Goal: Transaction & Acquisition: Purchase product/service

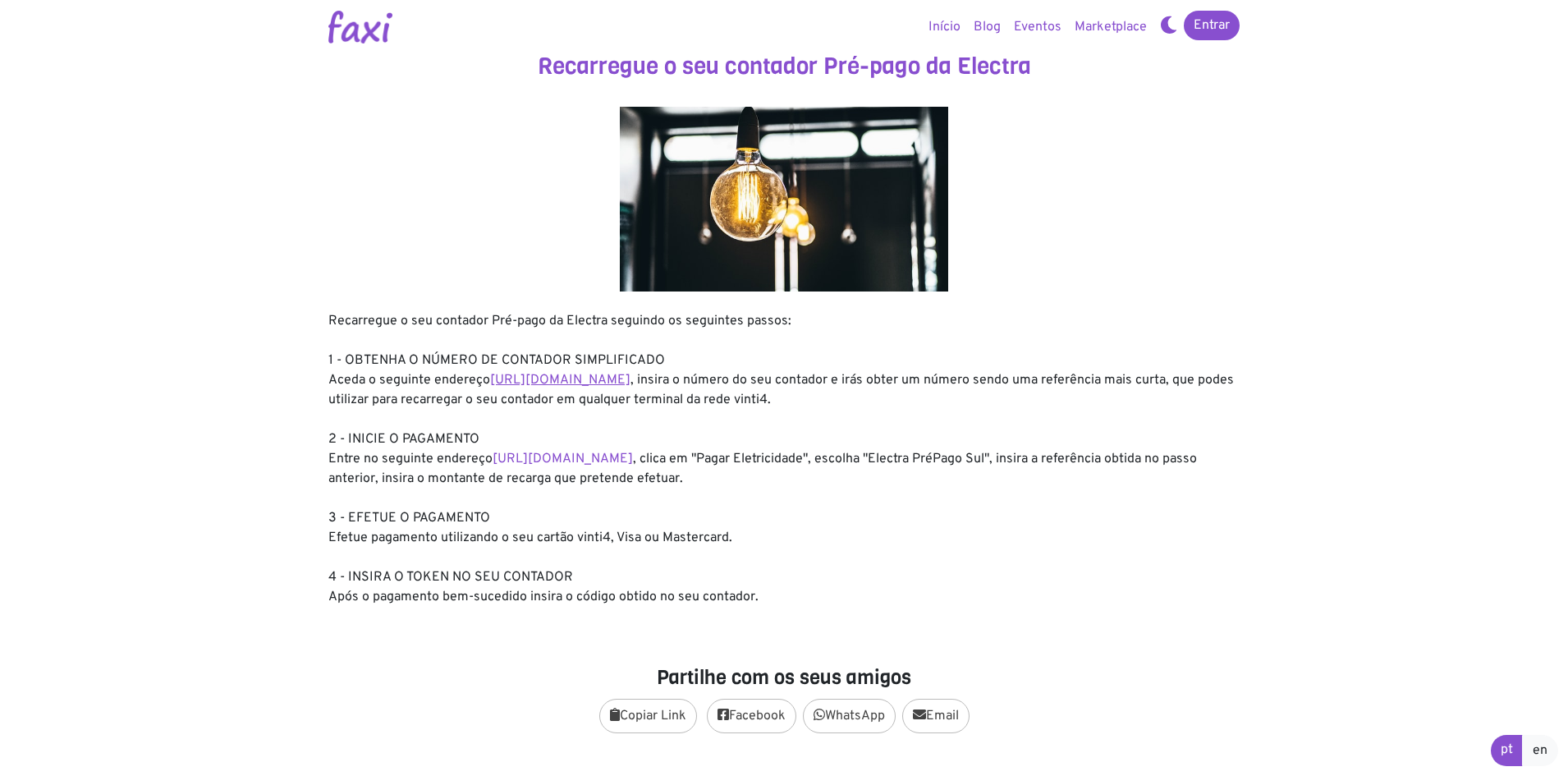
click at [576, 382] on link "https://entidadeservico.vinti4.cv/prepago" at bounding box center [560, 380] width 141 height 17
click at [559, 456] on link "https://faxi.online/bill-payment/2" at bounding box center [562, 458] width 141 height 17
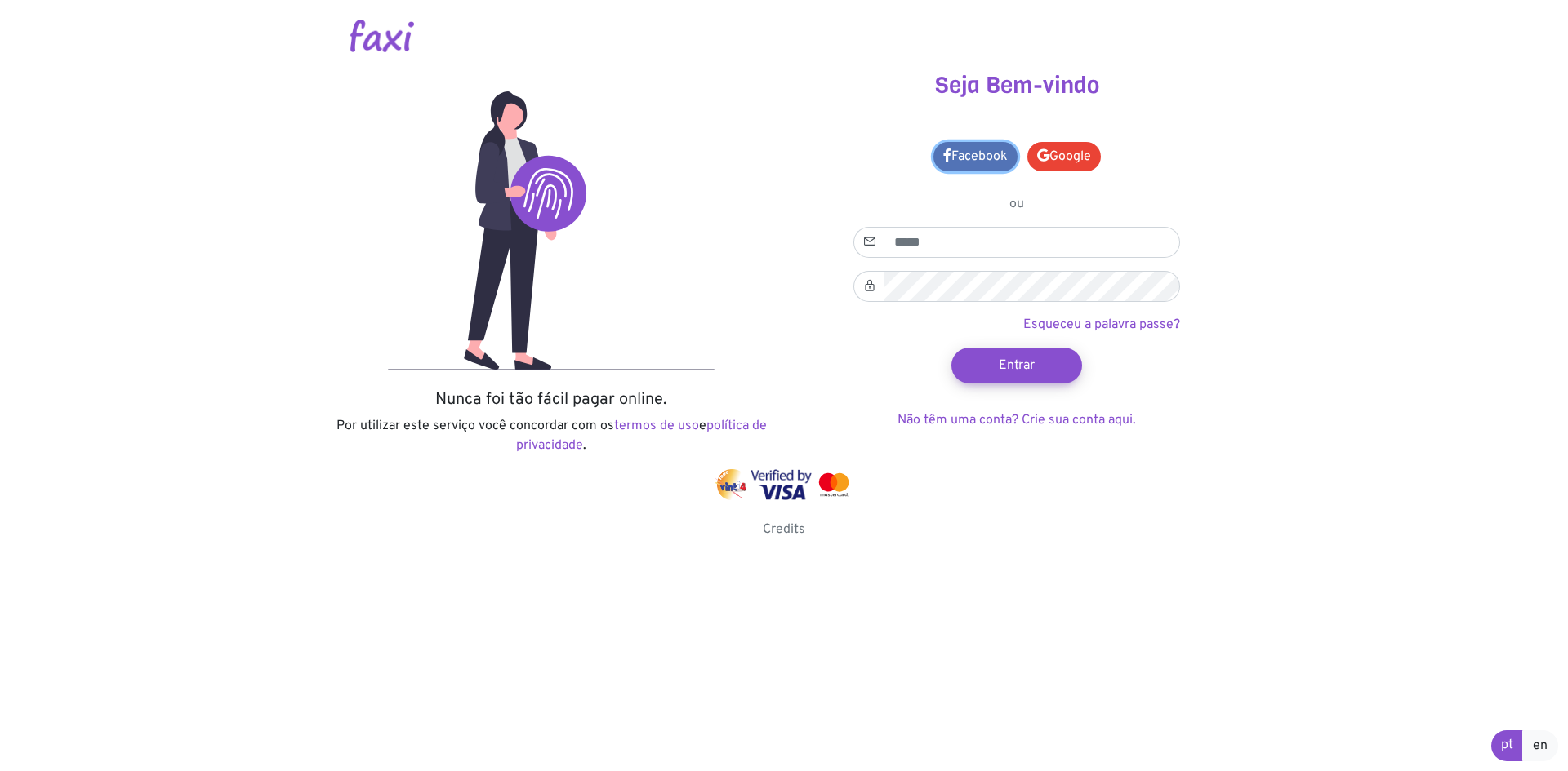
click at [952, 161] on link "Facebook" at bounding box center [975, 156] width 84 height 29
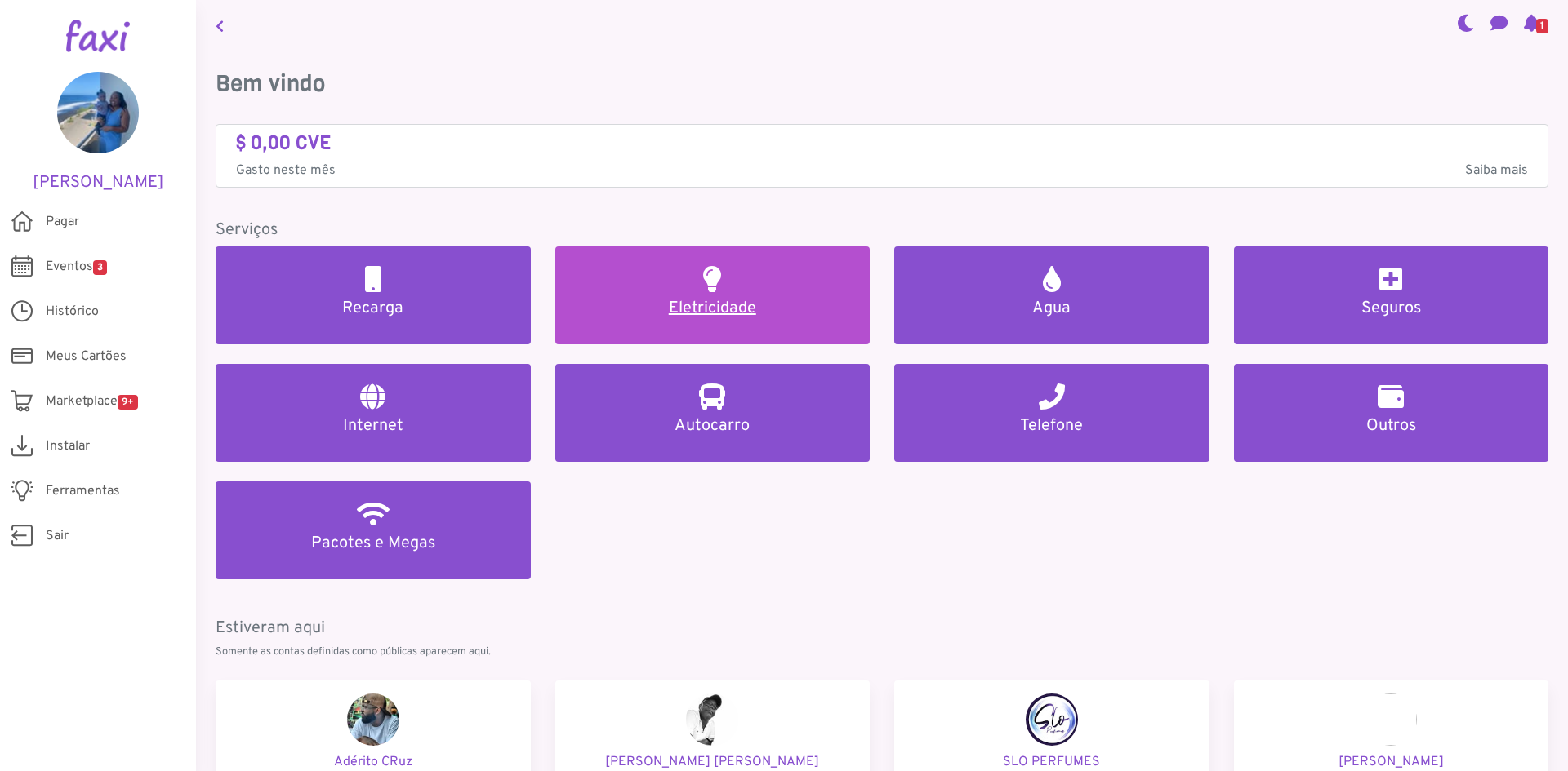
click at [686, 286] on link "Eletricidade" at bounding box center [713, 294] width 315 height 97
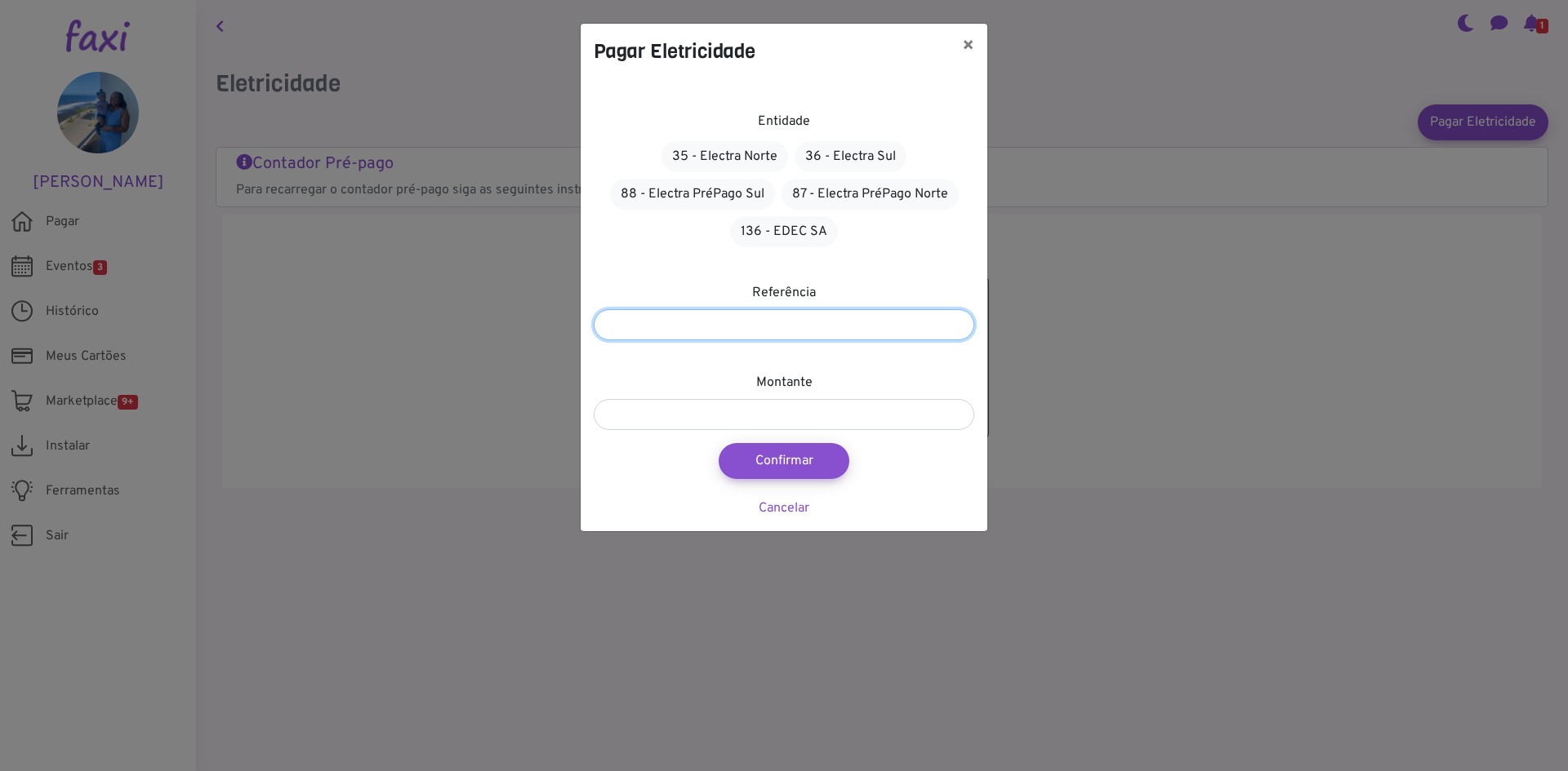
click at [733, 320] on input "number" at bounding box center [784, 324] width 380 height 31
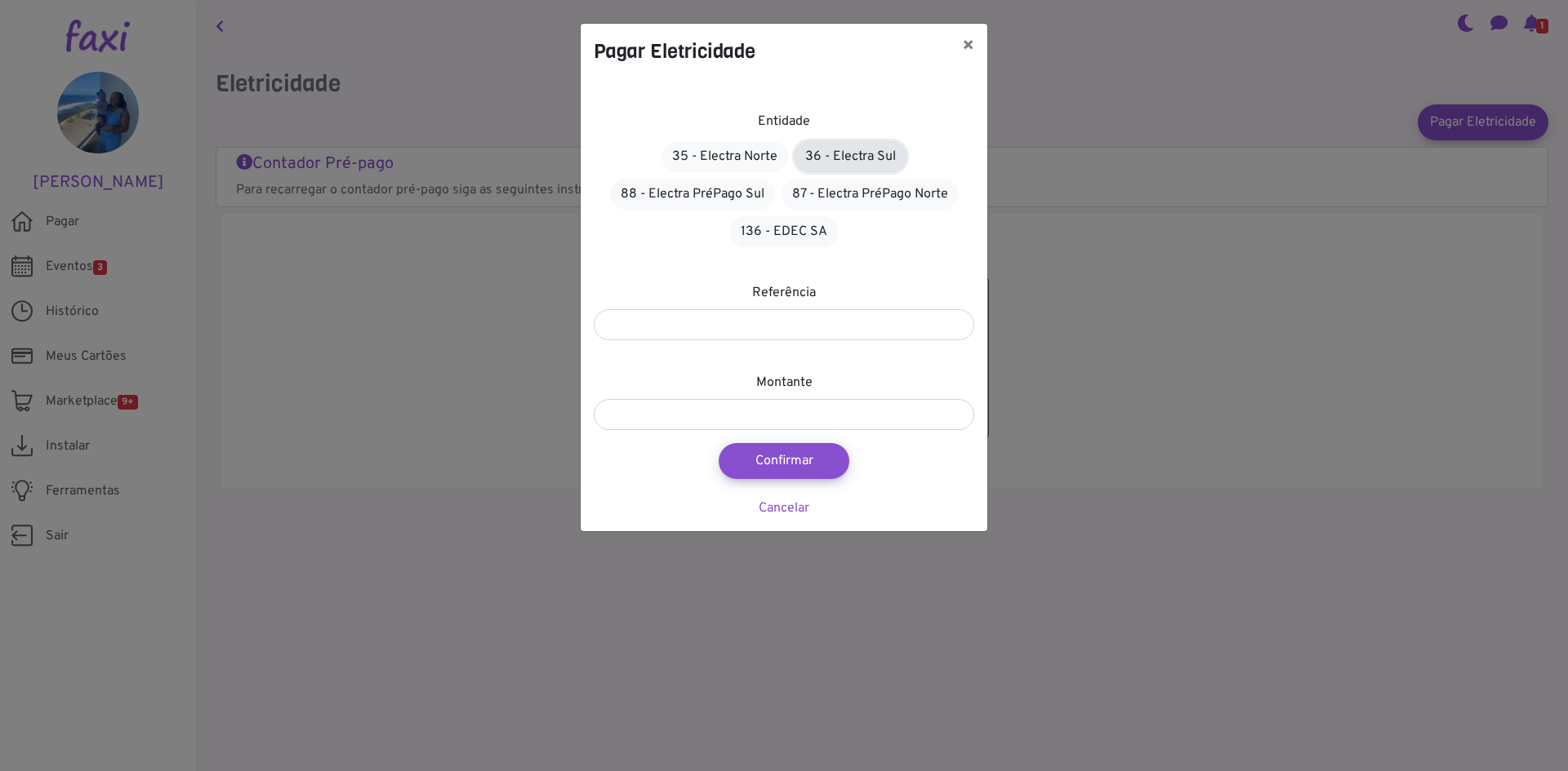
click at [833, 151] on link "36 - Electra Sul" at bounding box center [851, 156] width 112 height 31
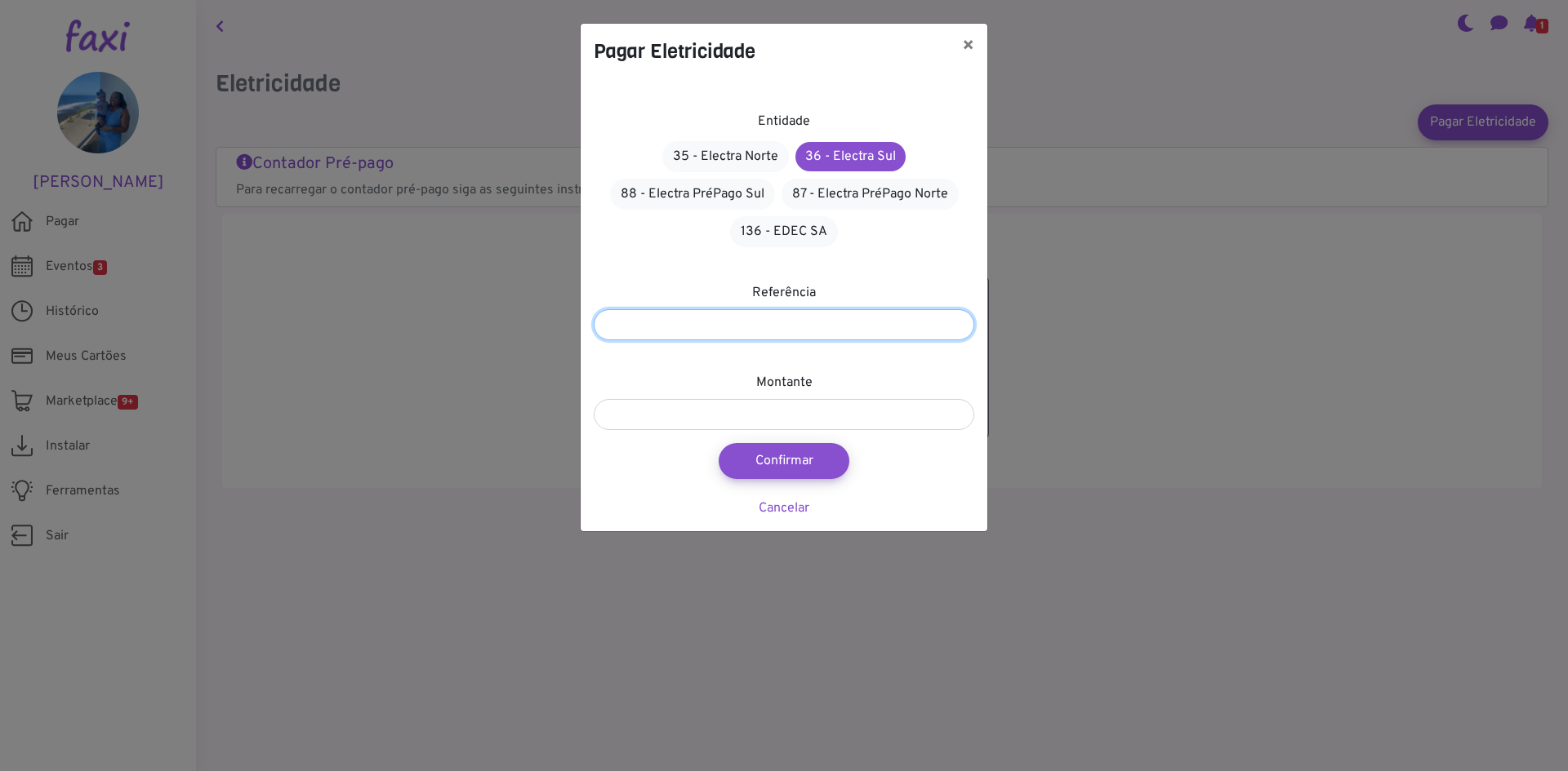
click at [805, 323] on input "number" at bounding box center [784, 324] width 380 height 31
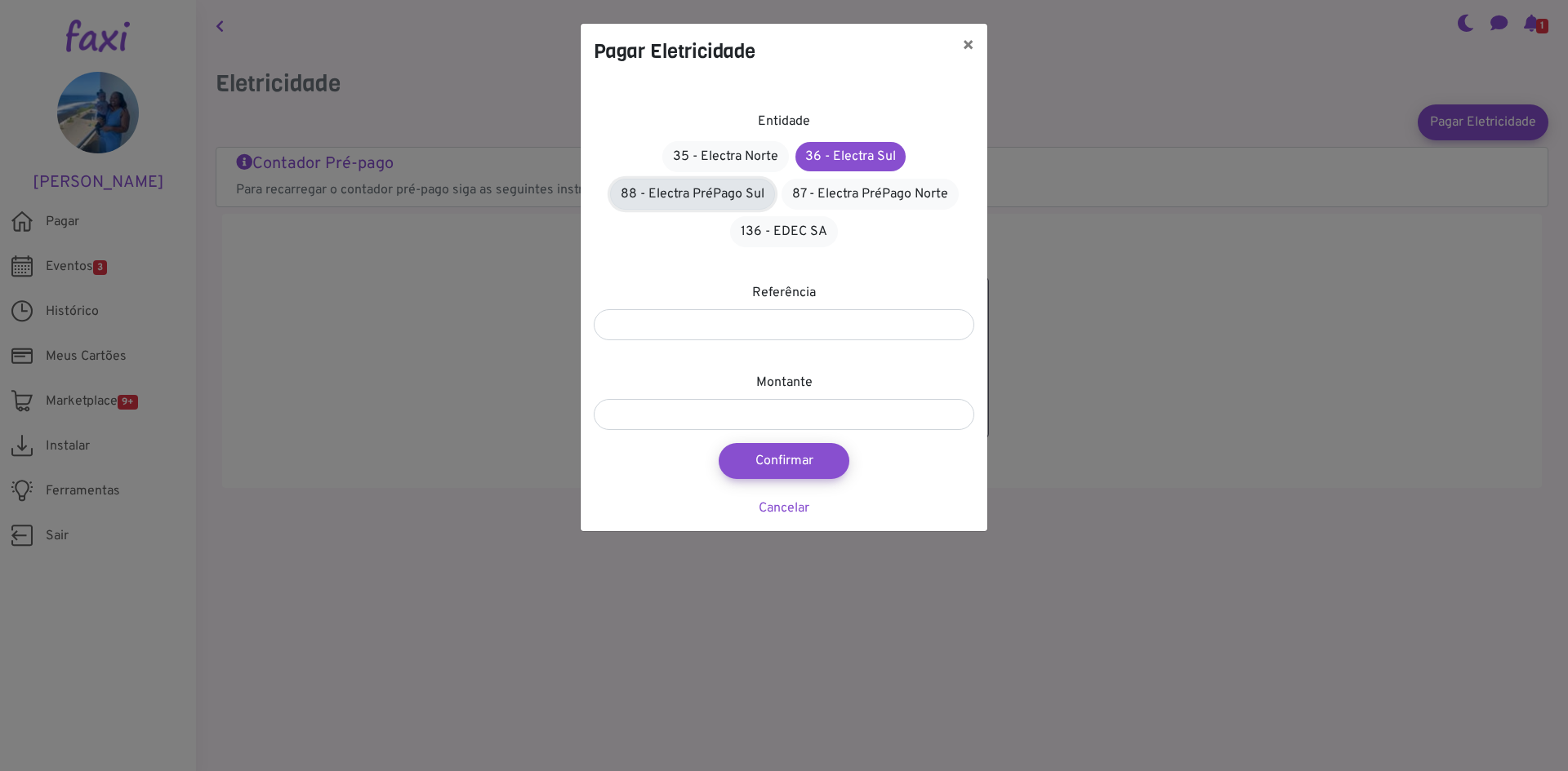
click at [703, 195] on link "88 - Electra PréPago Sul" at bounding box center [692, 194] width 165 height 31
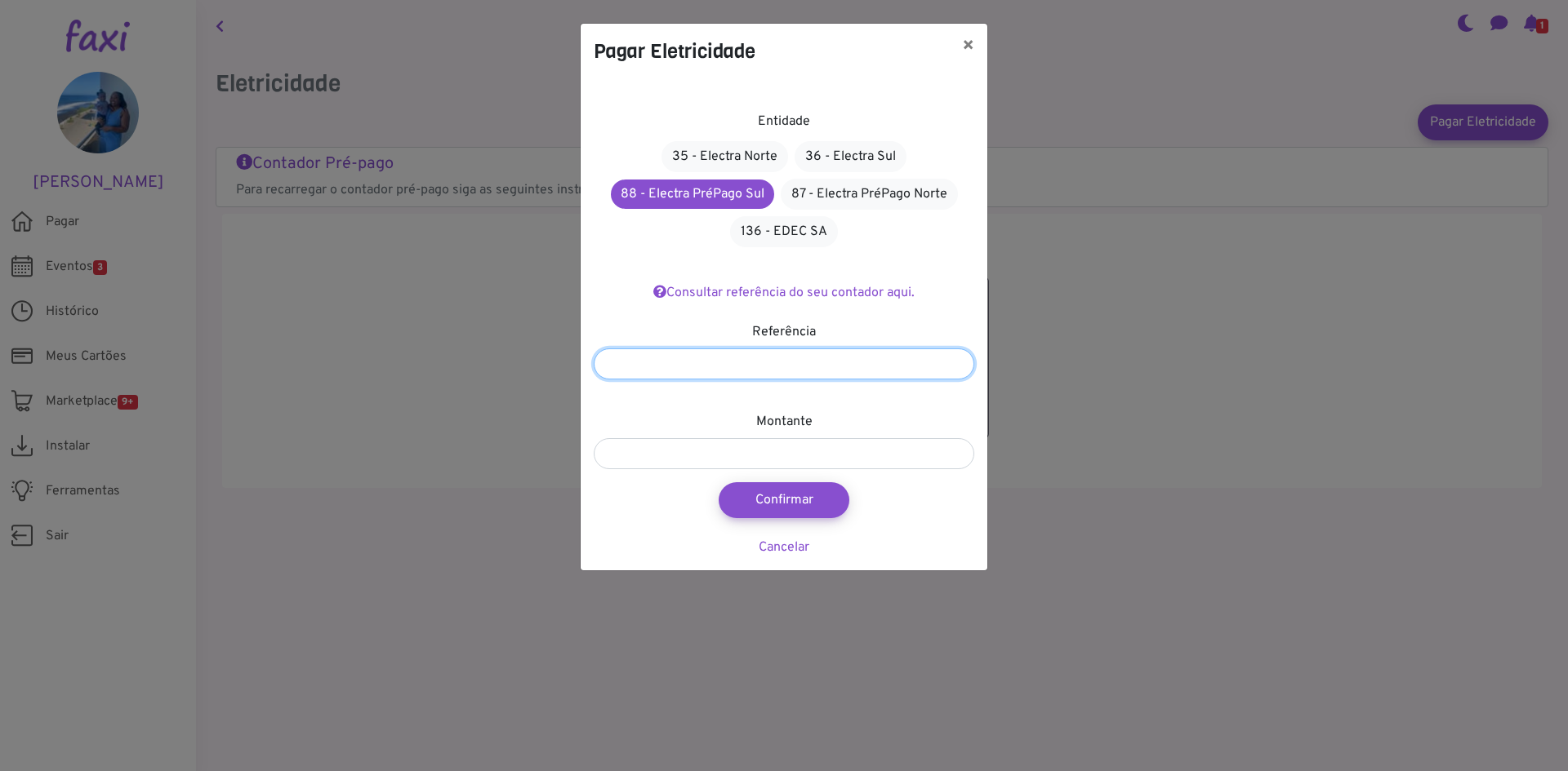
click at [825, 369] on input "number" at bounding box center [784, 364] width 380 height 31
type input "*******"
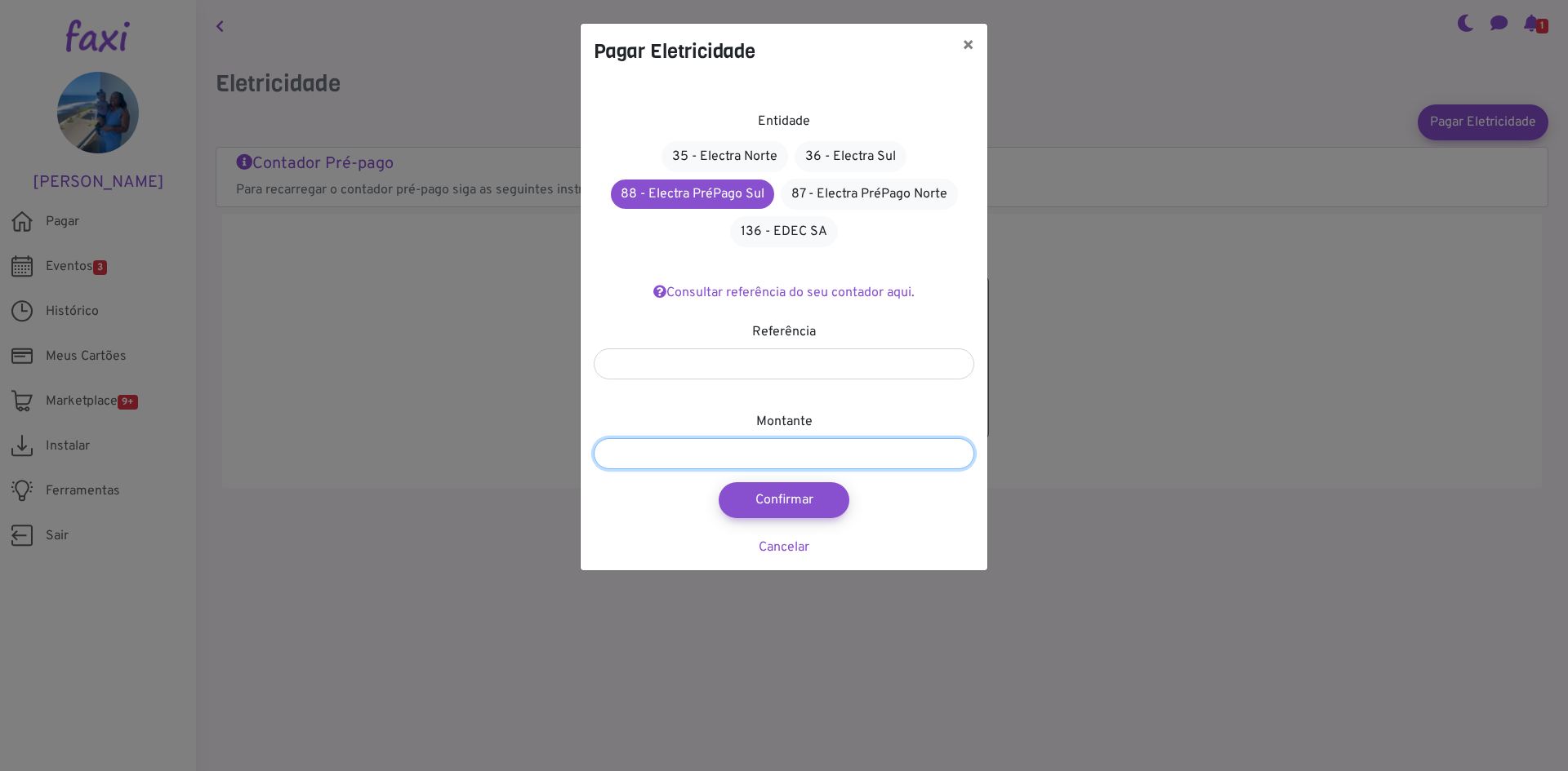
click at [809, 462] on input "number" at bounding box center [784, 454] width 380 height 31
type input "****"
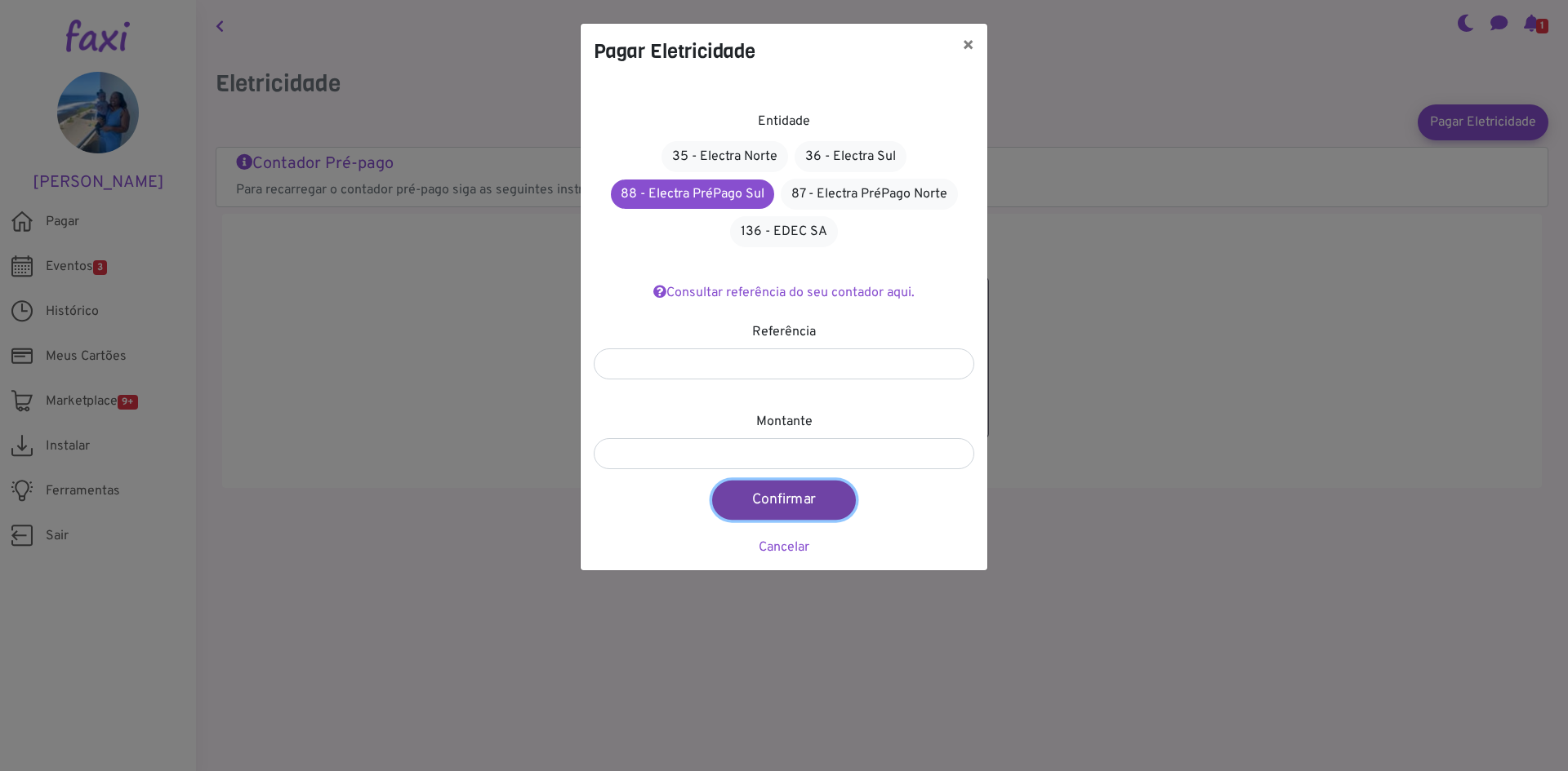
click at [791, 510] on button "Confirmar" at bounding box center [783, 500] width 144 height 40
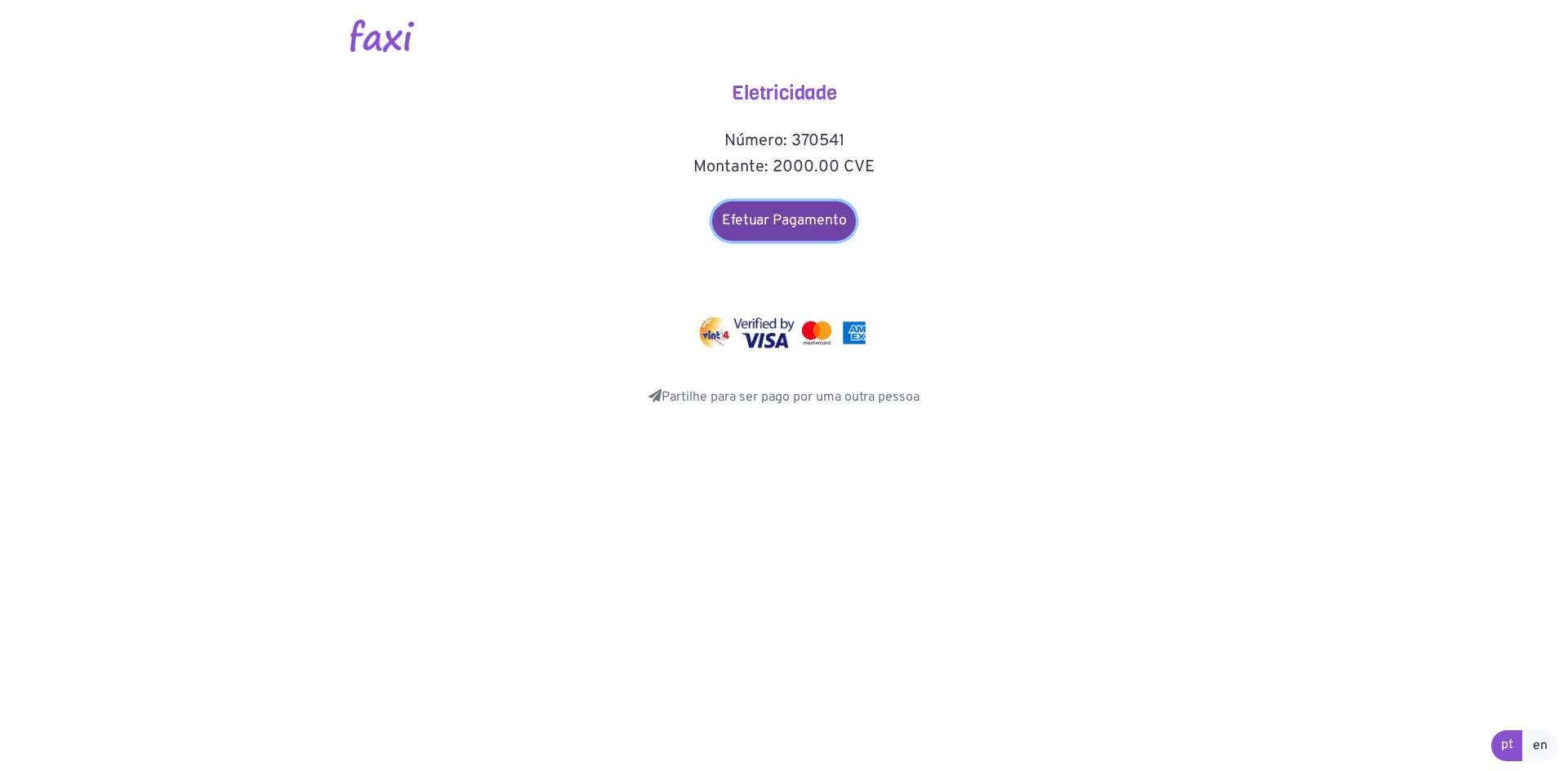
click at [778, 227] on link "Efetuar Pagamento" at bounding box center [783, 221] width 144 height 40
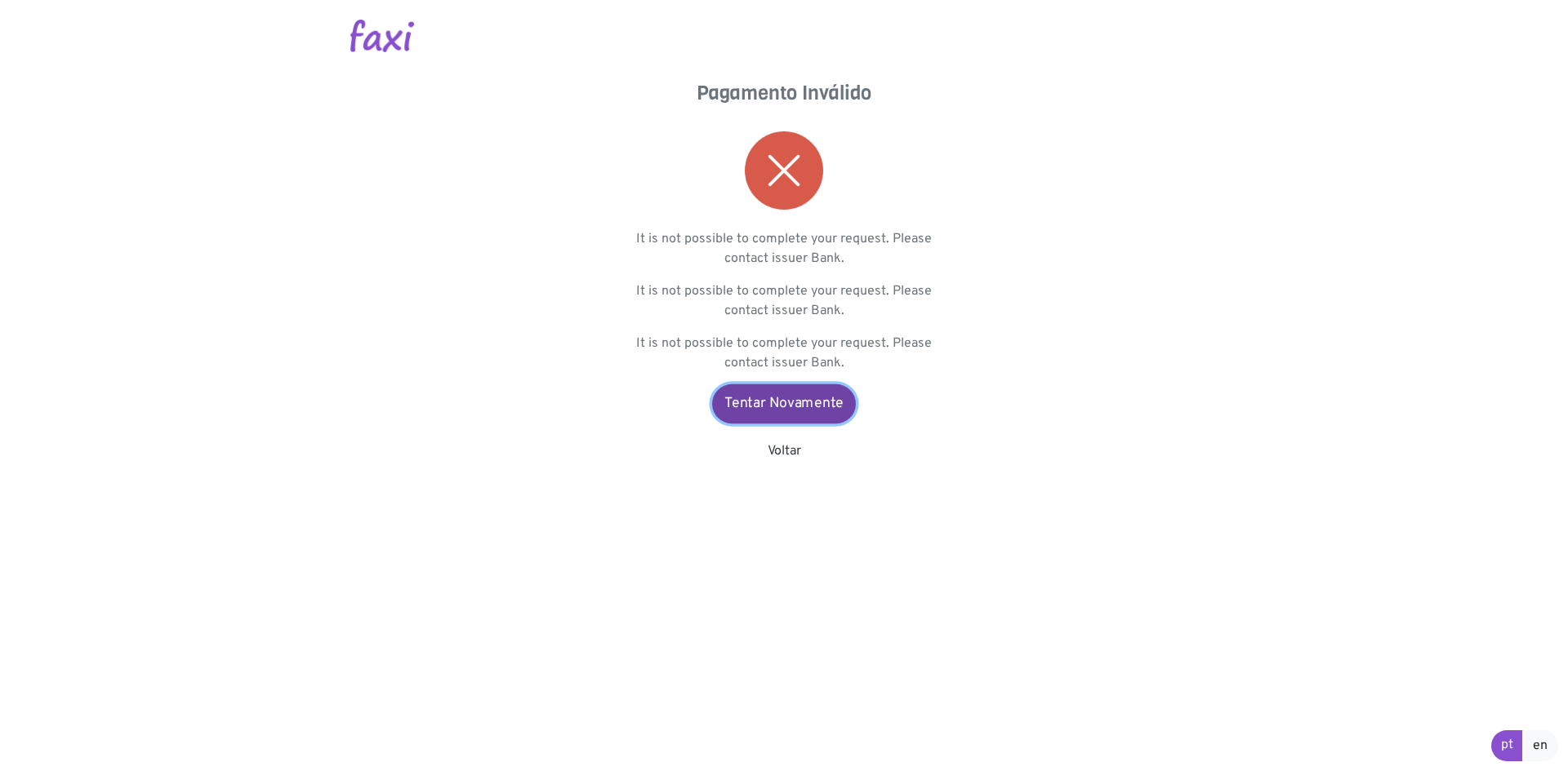
click at [806, 409] on link "Tentar Novamente" at bounding box center [783, 403] width 144 height 40
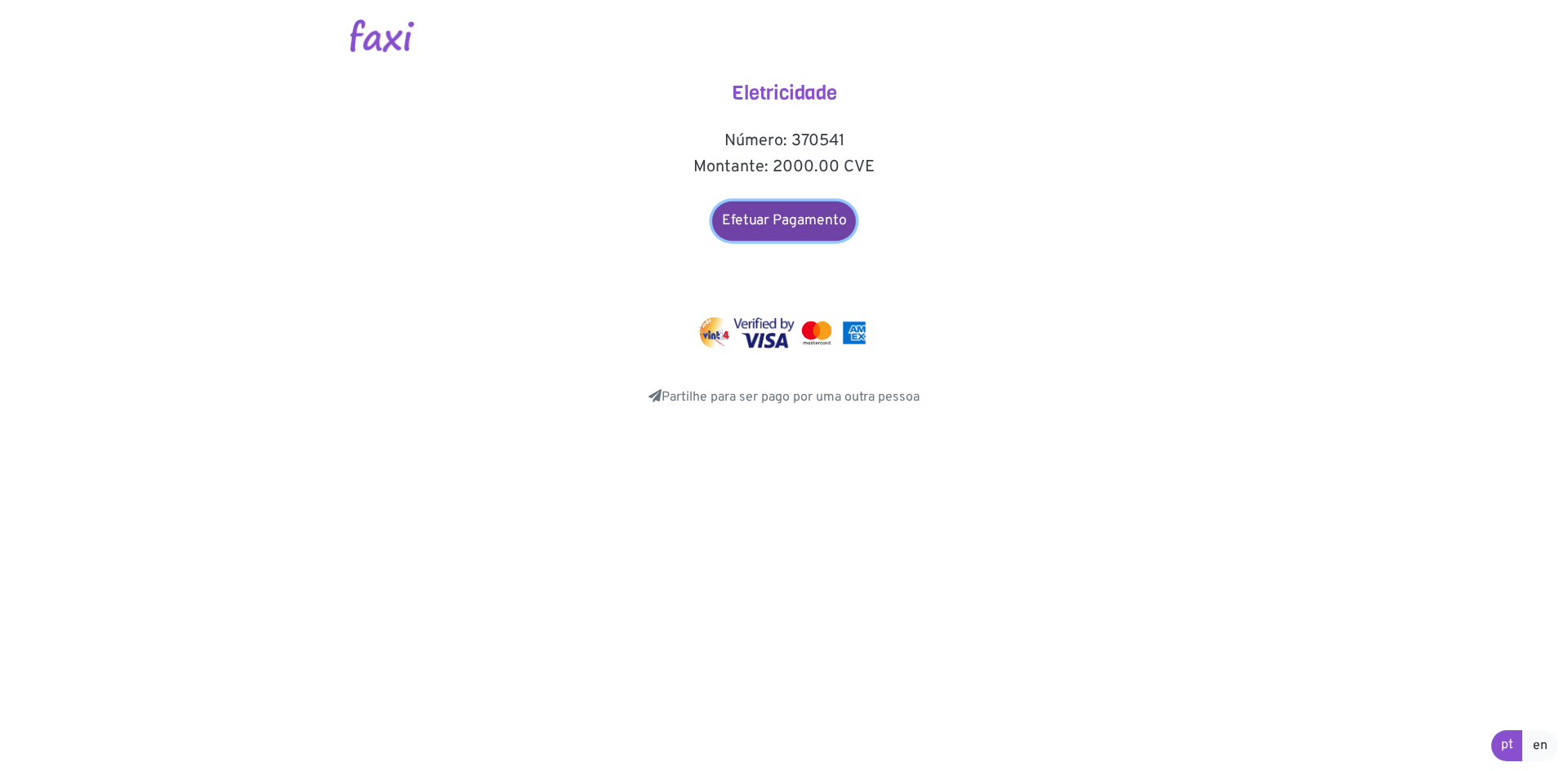
click at [817, 224] on link "Efetuar Pagamento" at bounding box center [783, 221] width 144 height 40
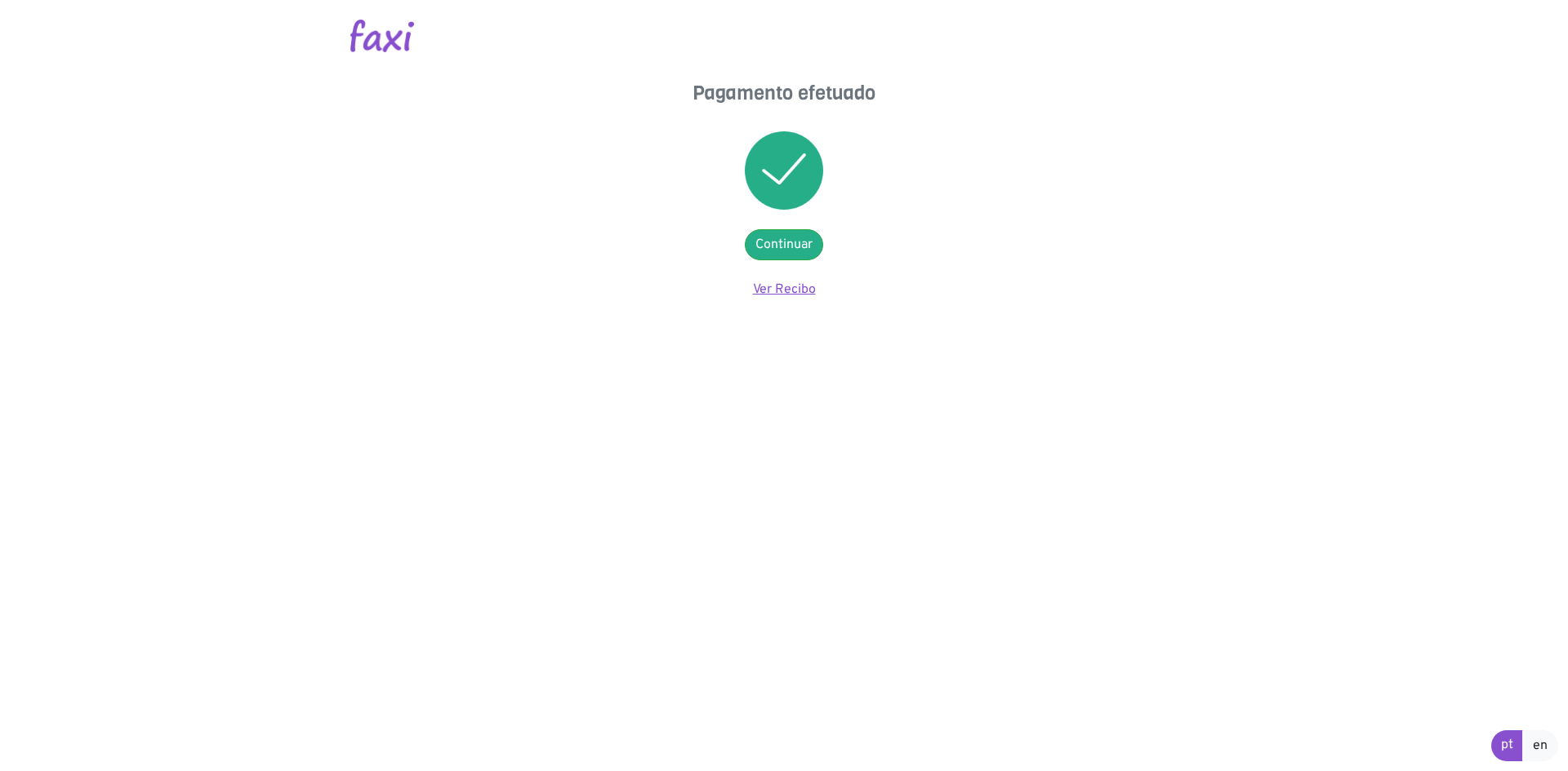
click at [779, 292] on link "Ver Recibo" at bounding box center [784, 289] width 63 height 16
